Goal: Use online tool/utility: Use online tool/utility

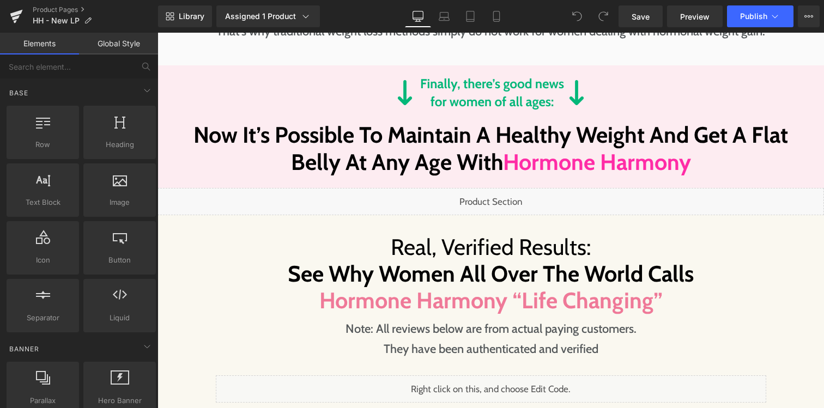
scroll to position [2148, 0]
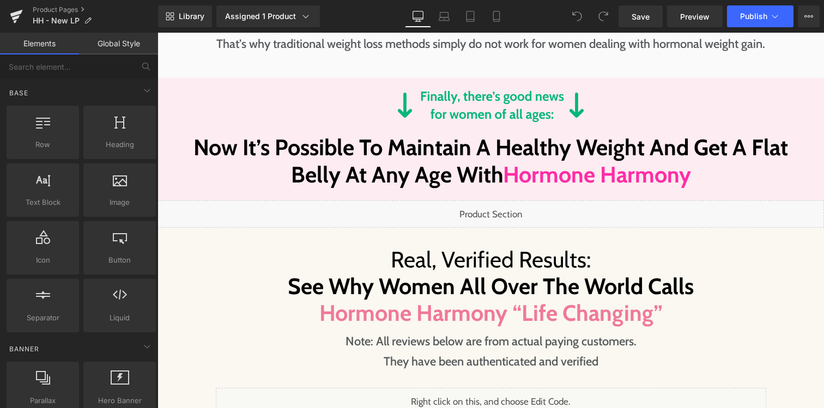
click at [499, 206] on div "Liquid" at bounding box center [490, 213] width 666 height 27
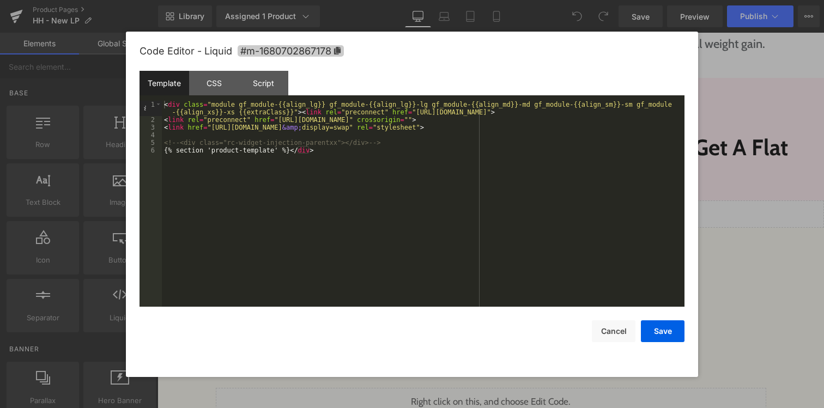
click at [332, 53] on span "#m-1680702867178" at bounding box center [290, 50] width 106 height 11
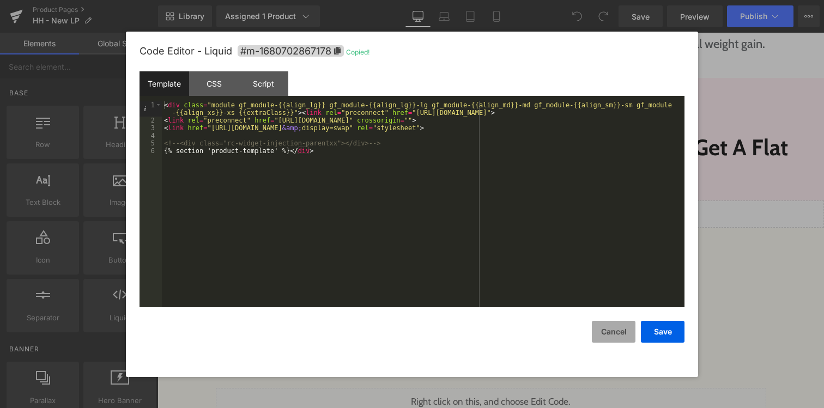
click at [613, 333] on button "Cancel" at bounding box center [613, 332] width 44 height 22
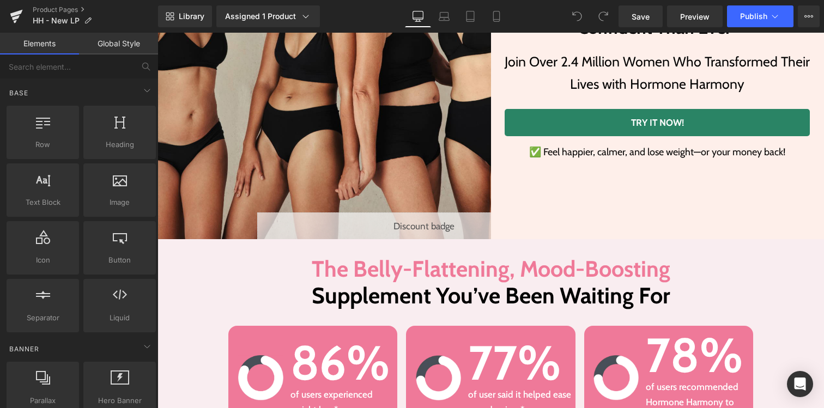
scroll to position [302, 0]
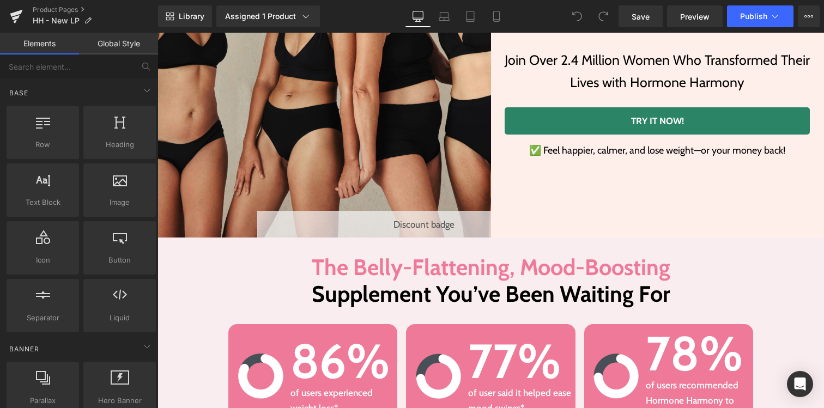
click at [623, 120] on link "TRY IT NOW!" at bounding box center [656, 120] width 305 height 27
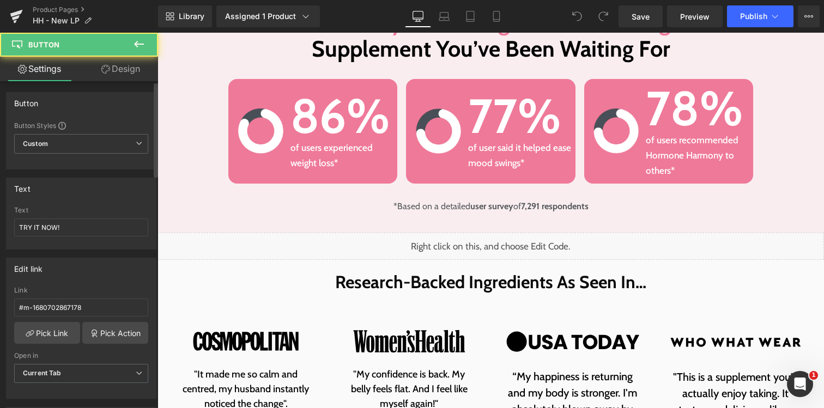
scroll to position [649, 0]
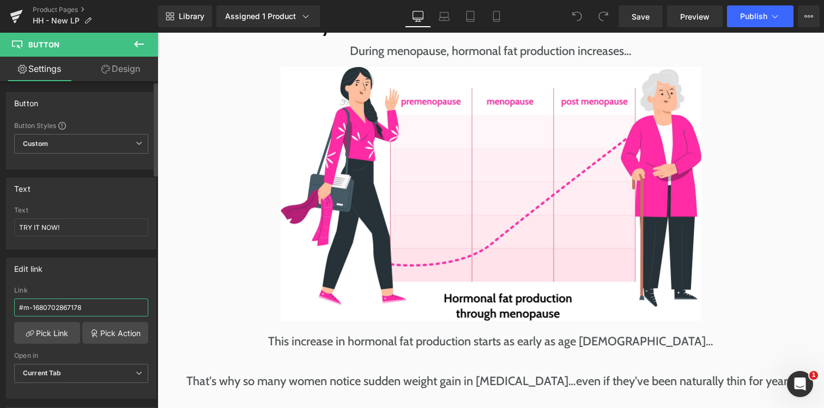
click at [89, 301] on input "#m-1680702867178" at bounding box center [81, 307] width 134 height 18
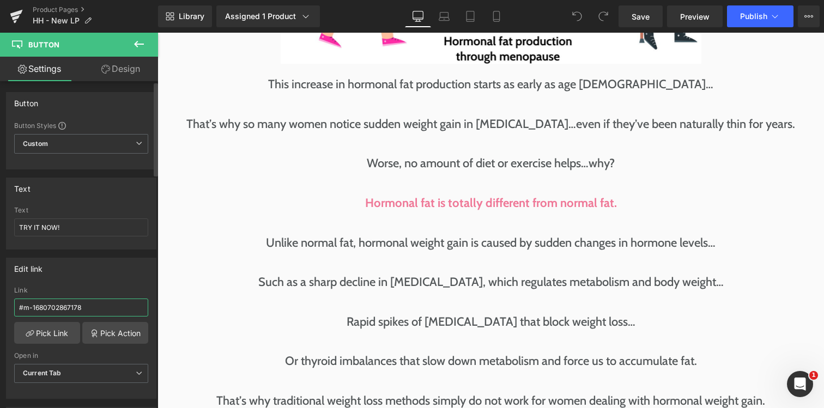
click at [89, 301] on input "#m-1680702867178" at bounding box center [81, 307] width 134 height 18
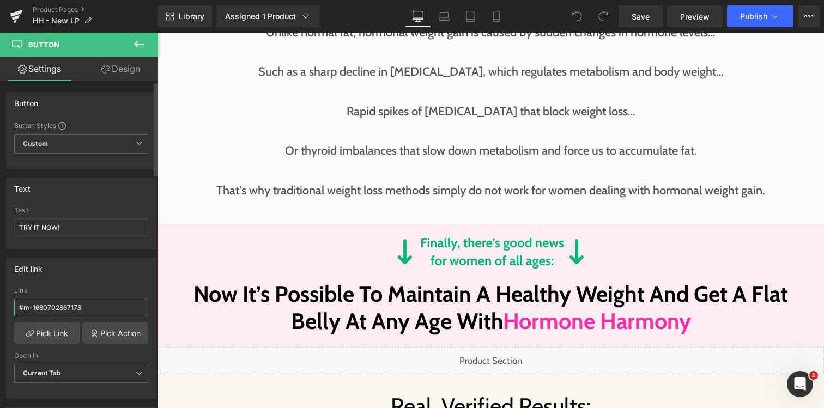
click at [89, 301] on input "#m-1680702867178" at bounding box center [81, 307] width 134 height 18
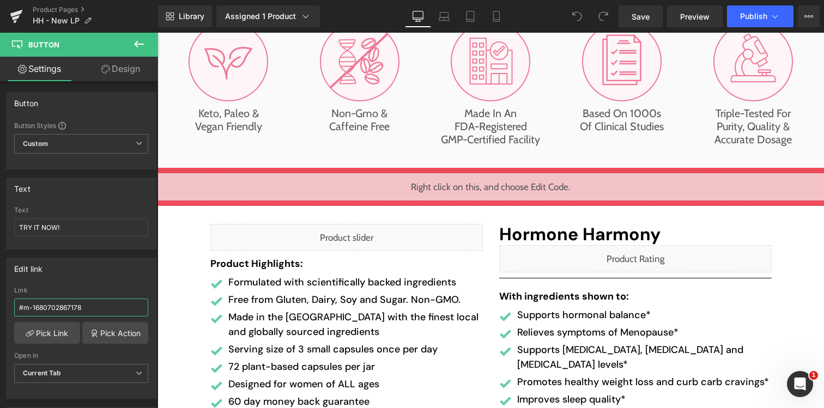
scroll to position [3605, 0]
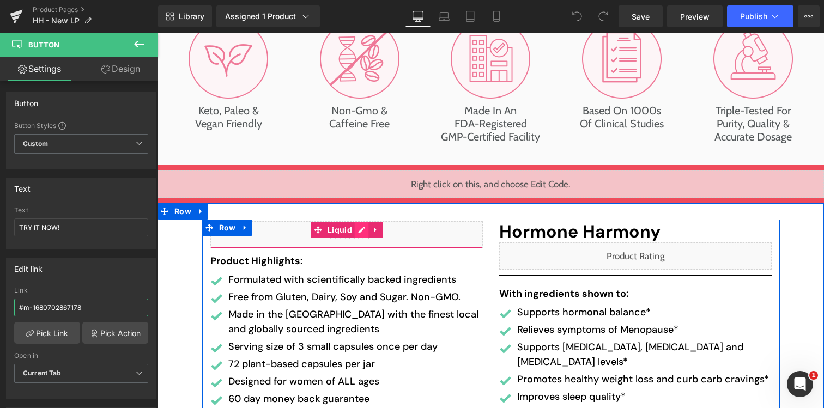
click at [362, 229] on div "Liquid" at bounding box center [346, 234] width 272 height 27
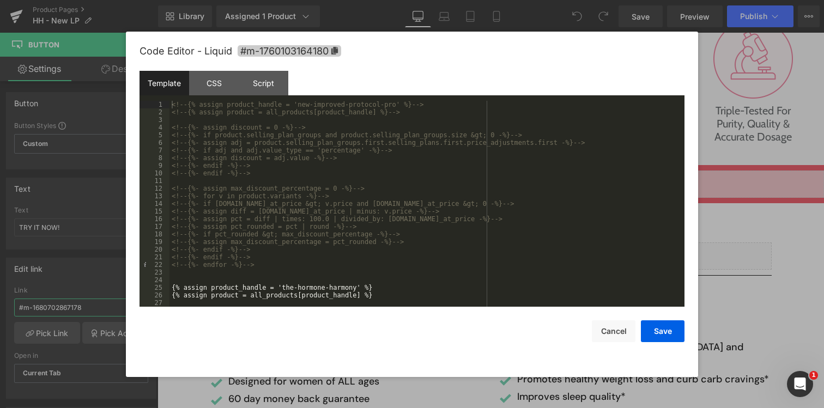
click at [294, 54] on span "#m-1760103164180" at bounding box center [288, 50] width 103 height 11
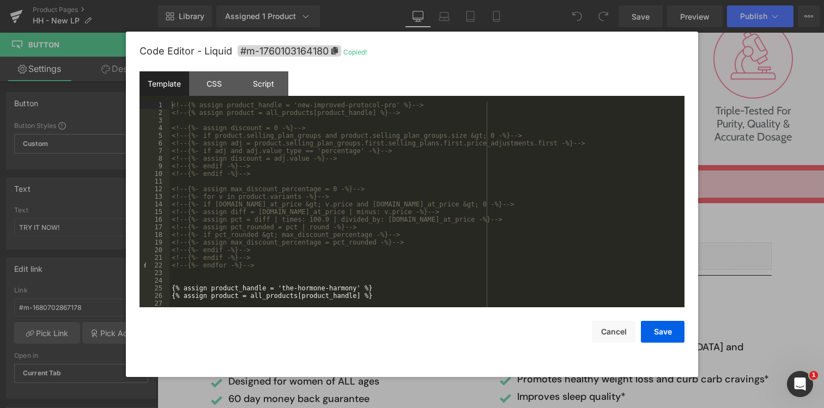
click at [751, 170] on div at bounding box center [412, 204] width 824 height 408
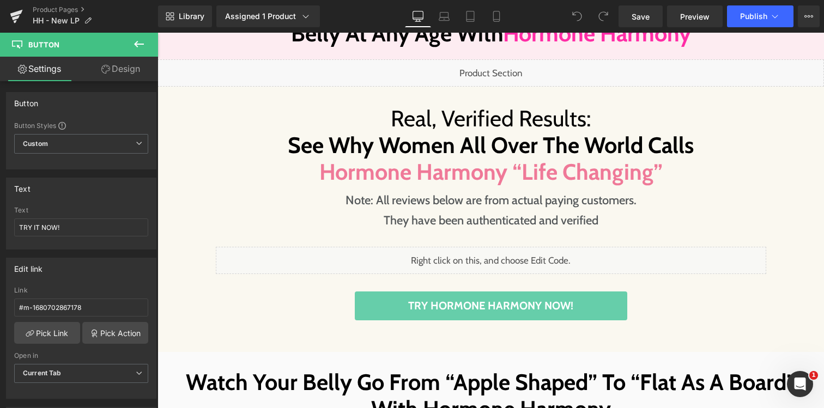
scroll to position [2311, 0]
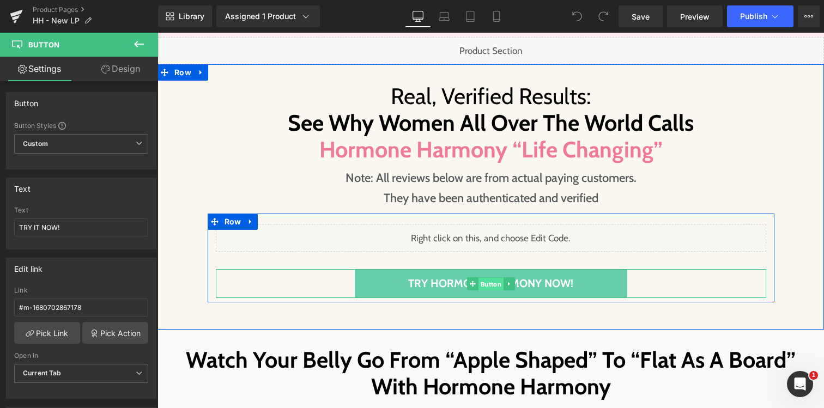
click at [492, 285] on span "Button" at bounding box center [490, 283] width 25 height 13
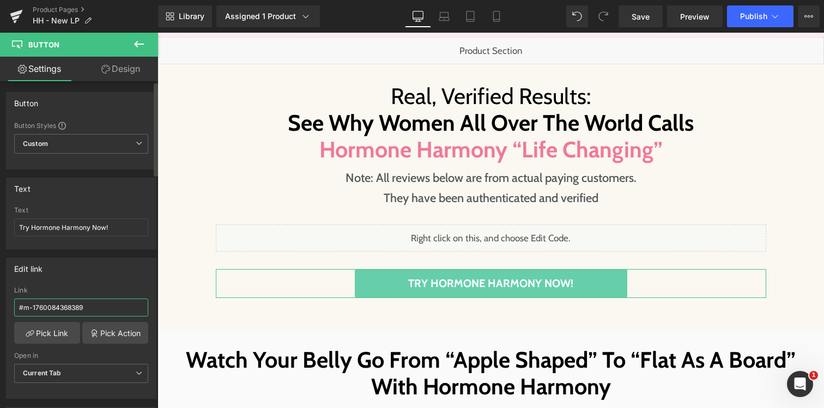
click at [115, 313] on input "#m-1760084368389" at bounding box center [81, 307] width 134 height 18
paste input "103164180"
type input "#m-1760103164180"
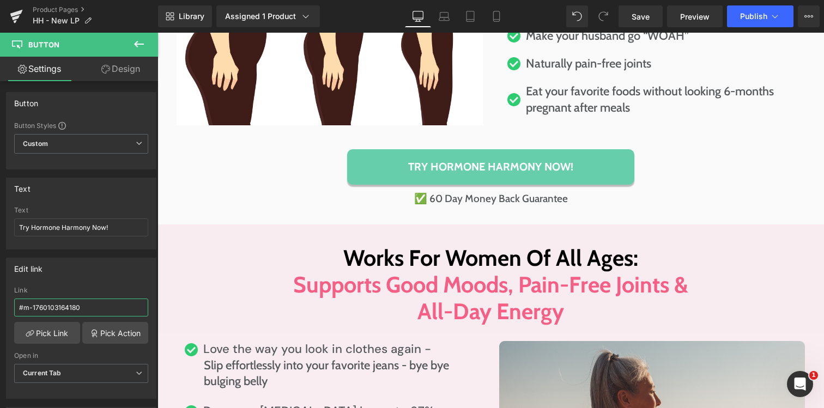
scroll to position [2880, 0]
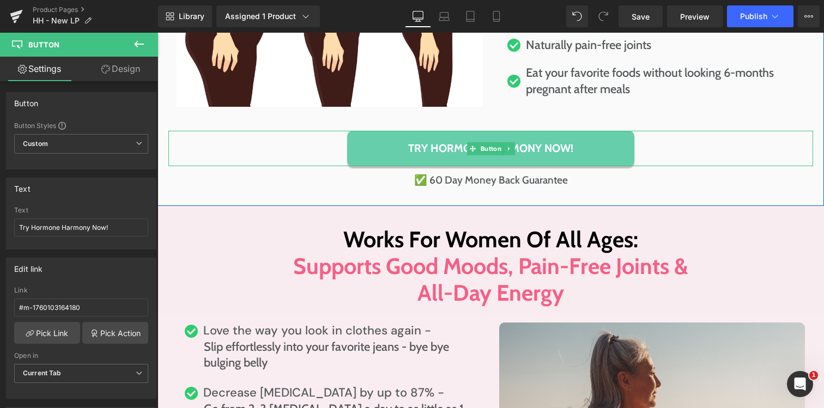
click at [375, 157] on link "Try Hormone Harmony Now!" at bounding box center [490, 148] width 287 height 35
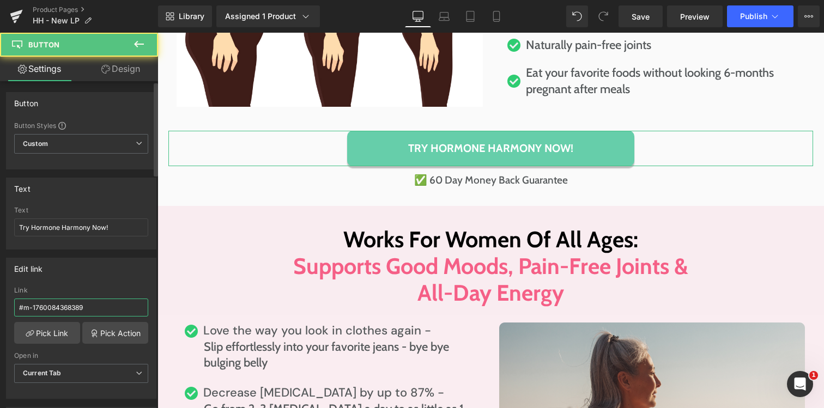
click at [120, 306] on input "#m-1760084368389" at bounding box center [81, 307] width 134 height 18
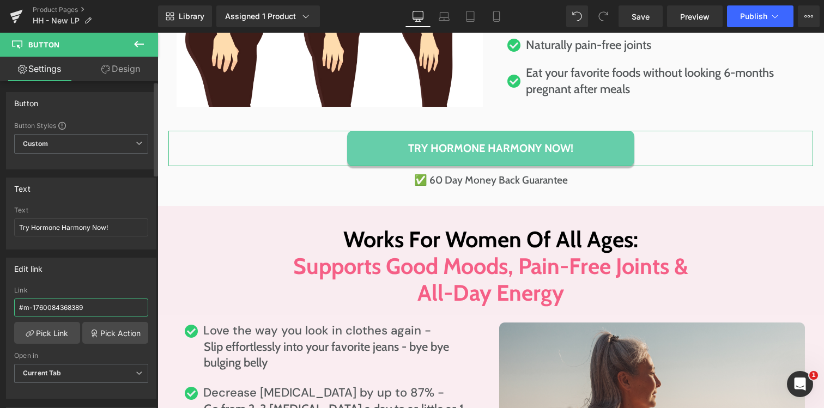
click at [120, 306] on input "#m-1760084368389" at bounding box center [81, 307] width 134 height 18
type input "#m-1760103164180"
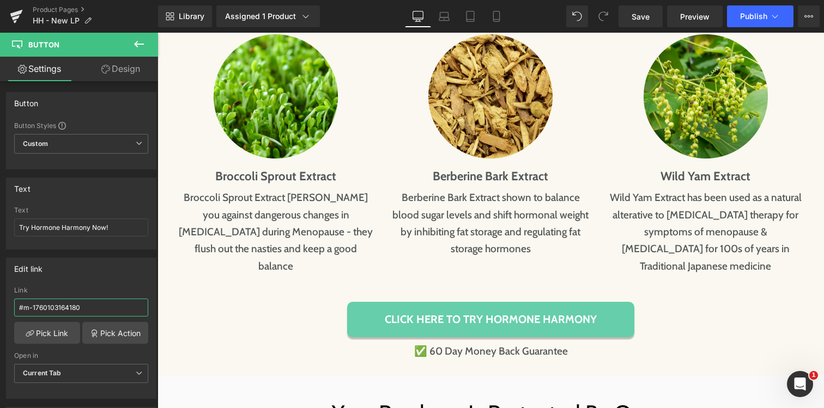
scroll to position [5117, 0]
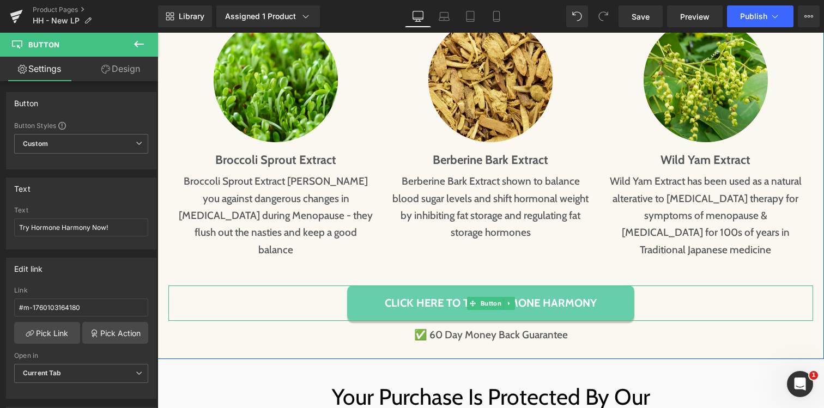
click at [357, 285] on link "Click Here To Try Hormone HARMONY" at bounding box center [490, 302] width 287 height 35
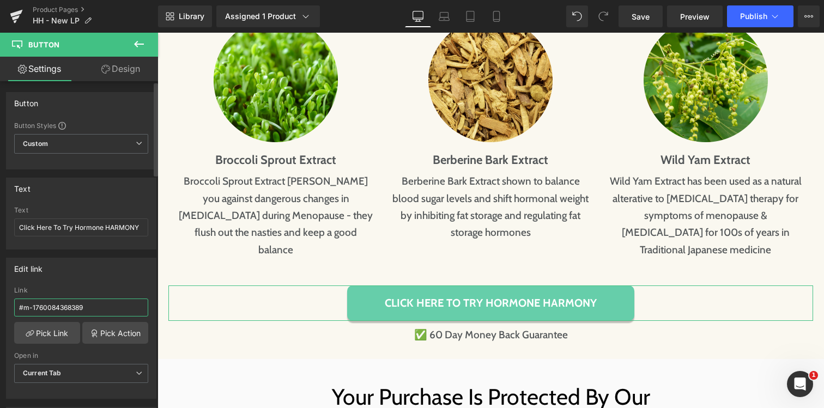
click at [102, 308] on input "#m-1760084368389" at bounding box center [81, 307] width 134 height 18
type input "#m-1760103164180"
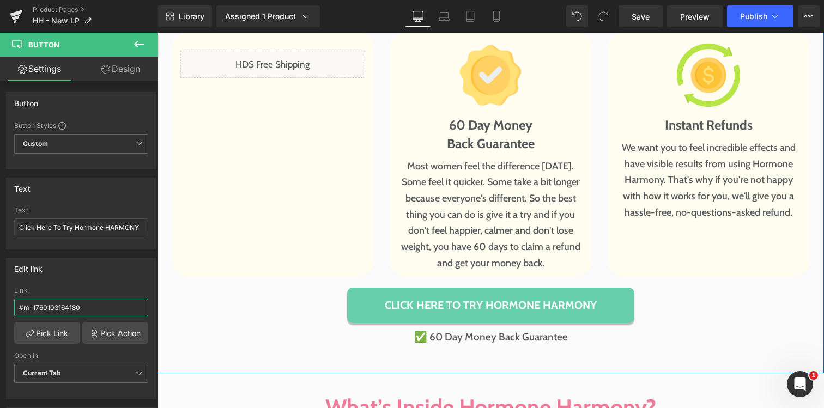
scroll to position [5591, 0]
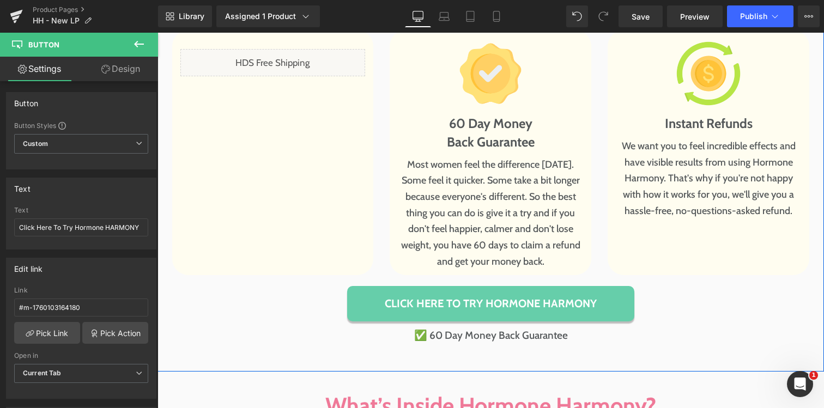
click at [375, 286] on link "Click Here To Try Hormone HARMONY" at bounding box center [490, 303] width 287 height 35
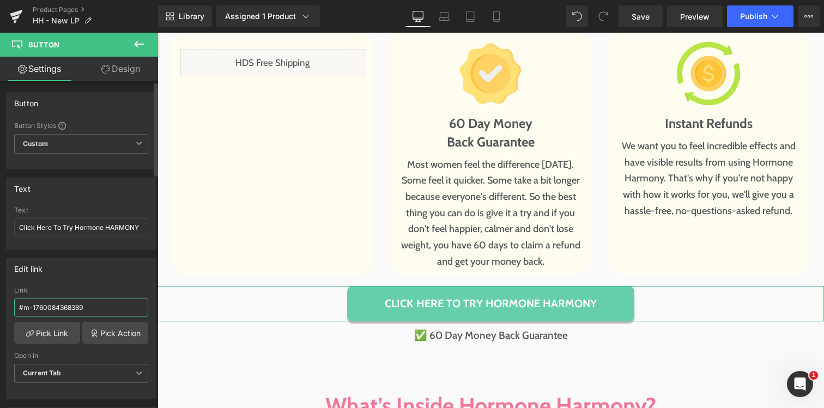
click at [117, 312] on input "#m-1760084368389" at bounding box center [81, 307] width 134 height 18
type input "#m-1760103164180"
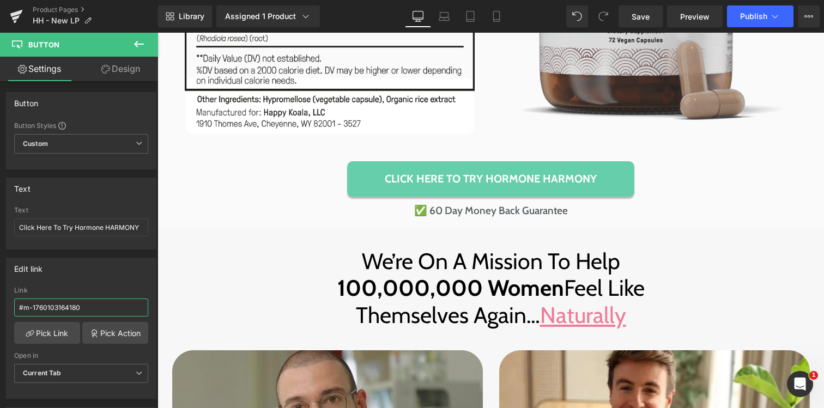
scroll to position [6275, 0]
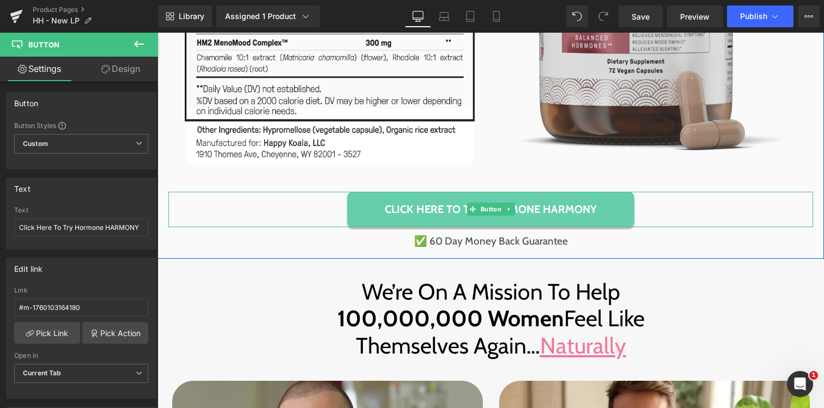
click at [379, 192] on link "Click Here To Try Hormone HARMONY" at bounding box center [490, 209] width 287 height 35
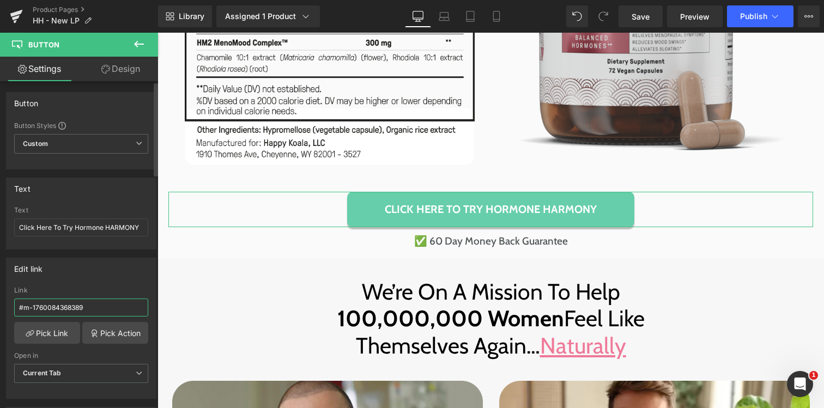
click at [86, 302] on input "#m-1760084368389" at bounding box center [81, 307] width 134 height 18
type input "#m-1760103164180"
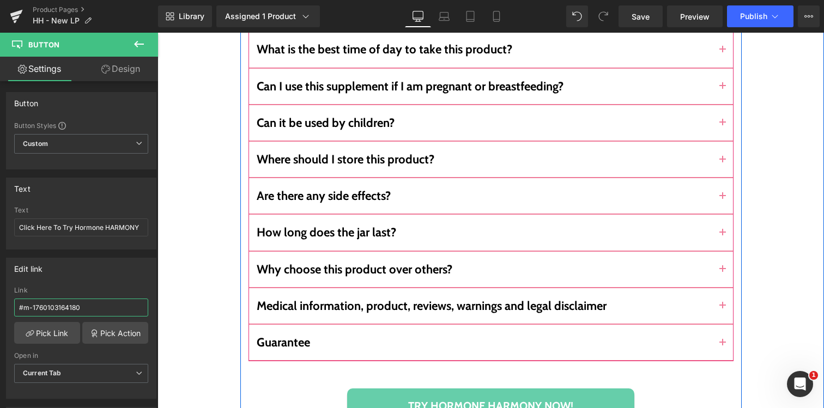
scroll to position [7695, 0]
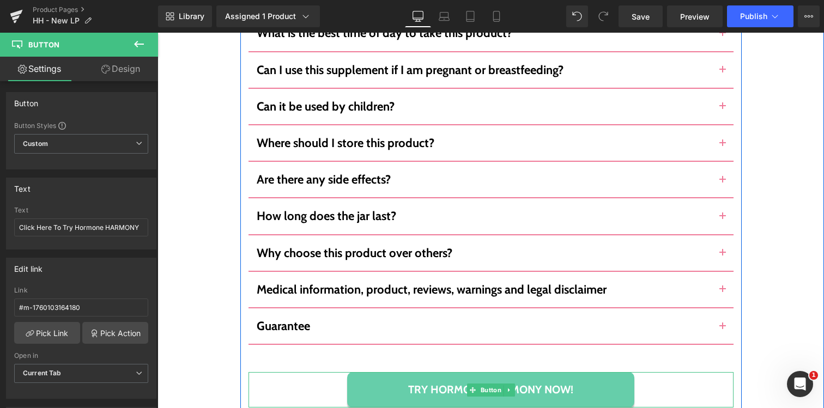
click at [407, 372] on link "Try Hormone Harmony Now!" at bounding box center [490, 389] width 287 height 35
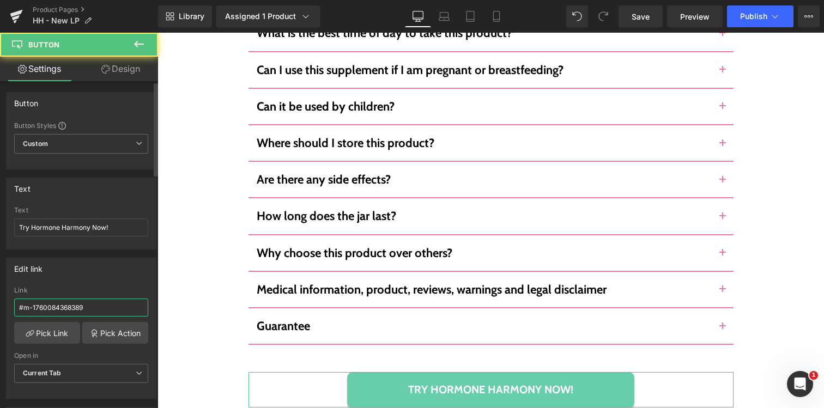
click at [101, 309] on input "#m-1760084368389" at bounding box center [81, 307] width 134 height 18
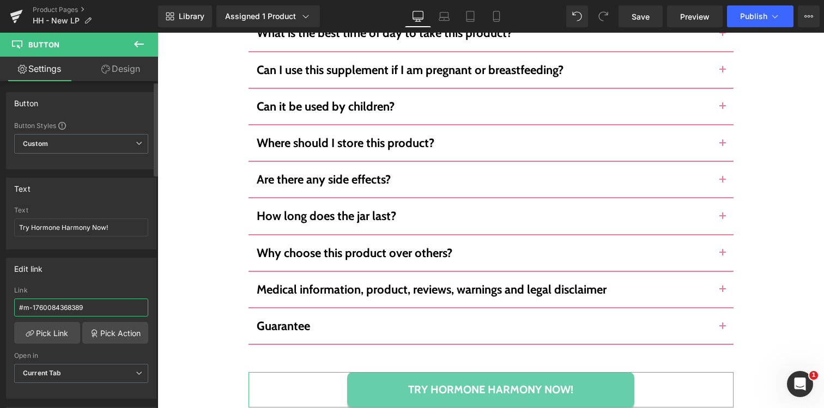
click at [101, 309] on input "#m-1760084368389" at bounding box center [81, 307] width 134 height 18
type input "#m-1760103164180"
click at [631, 5] on div "Library Assigned 1 Product Product Preview Hormone Harmony Manage assigned prod…" at bounding box center [491, 16] width 666 height 33
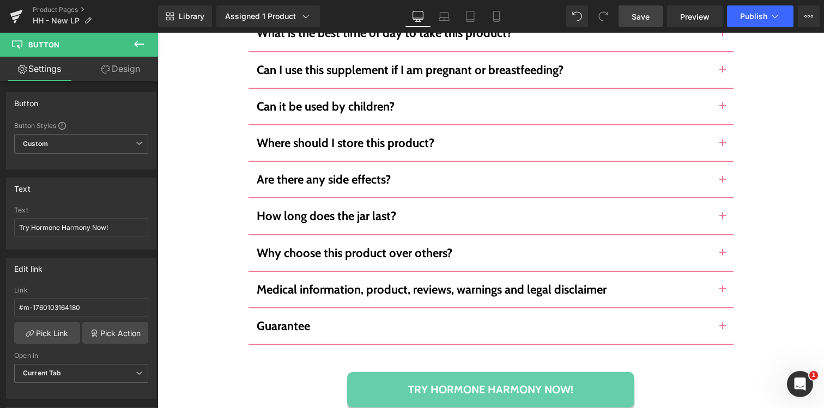
click at [632, 8] on link "Save" at bounding box center [640, 16] width 44 height 22
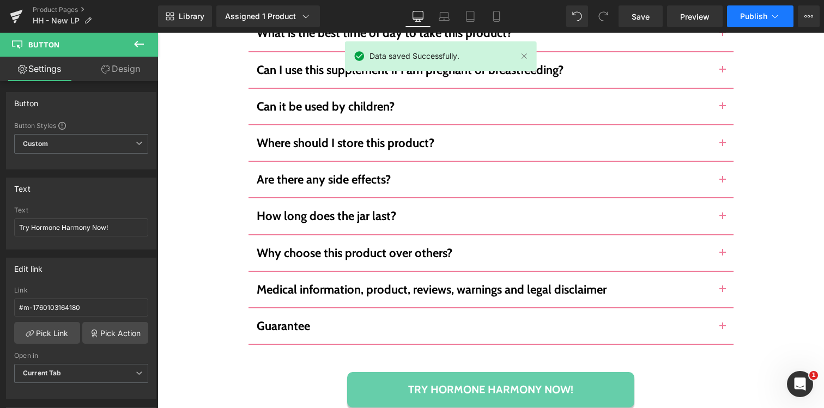
click at [760, 19] on span "Publish" at bounding box center [753, 16] width 27 height 9
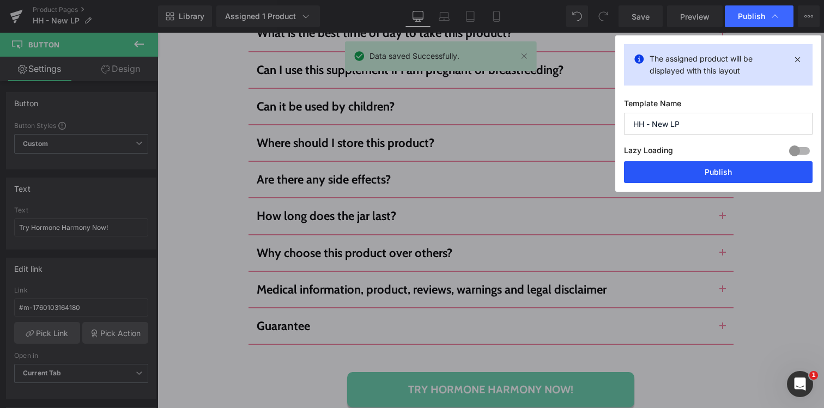
click at [681, 173] on button "Publish" at bounding box center [718, 172] width 188 height 22
